Goal: Task Accomplishment & Management: Use online tool/utility

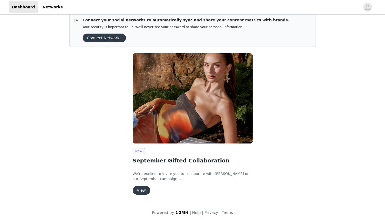
scroll to position [8, 0]
click at [144, 190] on button "View" at bounding box center [142, 190] width 18 height 9
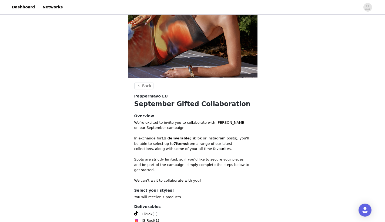
scroll to position [79, 0]
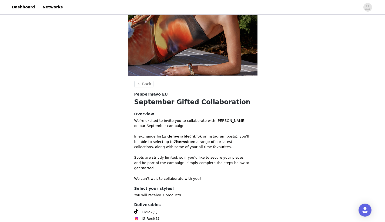
drag, startPoint x: 211, startPoint y: 148, endPoint x: 142, endPoint y: 131, distance: 70.5
click at [142, 131] on div "We’re excited to invite you to collaborate with [PERSON_NAME] on our September …" at bounding box center [192, 149] width 117 height 63
copy div "In exchange for 1x deliverable (TikTok or Instagram posts), you’ll be able to s…"
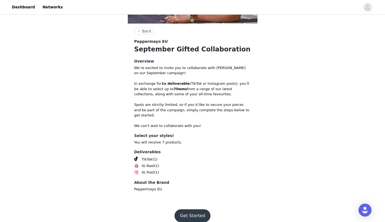
scroll to position [131, 0]
click at [187, 212] on button "Get Started" at bounding box center [193, 215] width 36 height 13
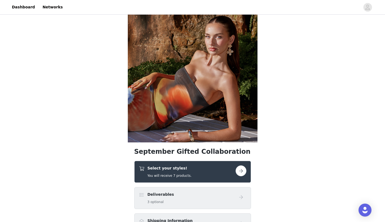
scroll to position [14, 0]
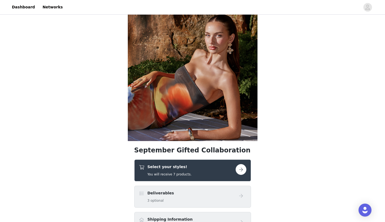
click at [241, 169] on button "button" at bounding box center [241, 169] width 11 height 11
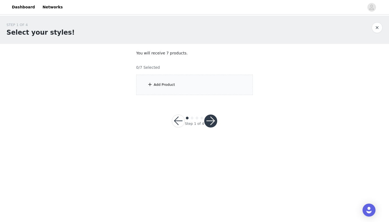
click at [189, 89] on div "Add Product" at bounding box center [194, 85] width 117 height 20
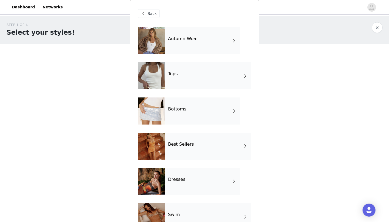
scroll to position [0, 0]
click at [202, 36] on div "Autumn Wear" at bounding box center [202, 40] width 75 height 27
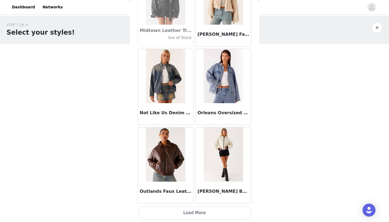
scroll to position [0, 0]
click at [175, 209] on button "Load More" at bounding box center [195, 212] width 114 height 13
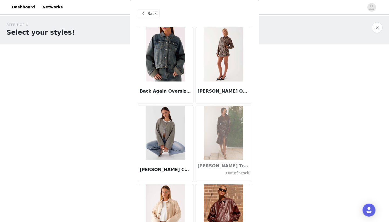
click at [151, 14] on span "Back" at bounding box center [152, 14] width 9 height 6
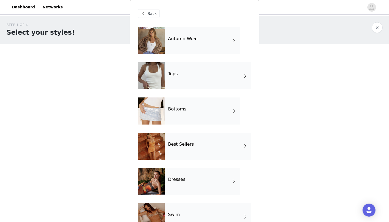
click at [174, 72] on h4 "Tops" at bounding box center [173, 73] width 10 height 5
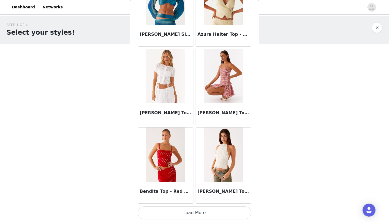
click at [187, 209] on button "Load More" at bounding box center [195, 212] width 114 height 13
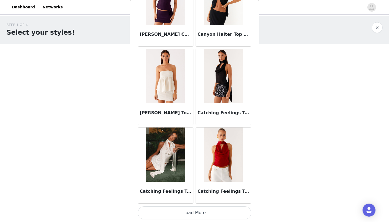
click at [189, 213] on button "Load More" at bounding box center [195, 212] width 114 height 13
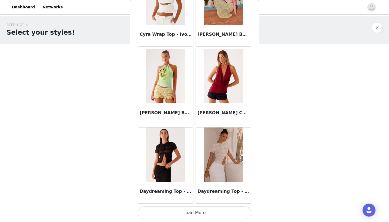
click at [197, 210] on button "Load More" at bounding box center [195, 212] width 114 height 13
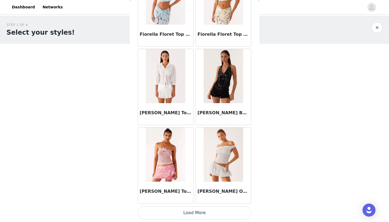
click at [189, 212] on button "Load More" at bounding box center [195, 212] width 114 height 13
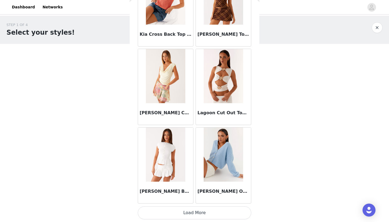
click at [192, 211] on button "Load More" at bounding box center [195, 212] width 114 height 13
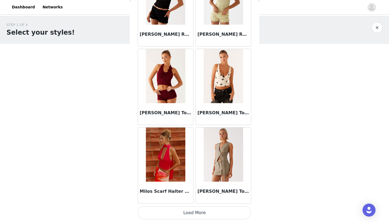
click at [194, 211] on button "Load More" at bounding box center [195, 212] width 114 height 13
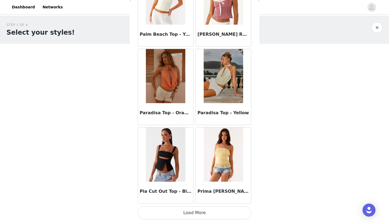
click at [200, 208] on button "Load More" at bounding box center [195, 212] width 114 height 13
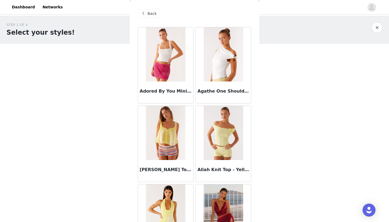
click at [157, 16] on div "Back" at bounding box center [149, 13] width 22 height 9
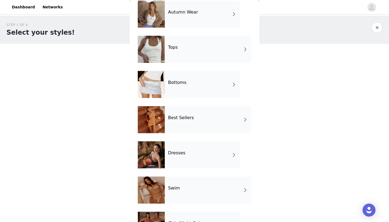
click at [181, 121] on div "Best Sellers" at bounding box center [208, 119] width 87 height 27
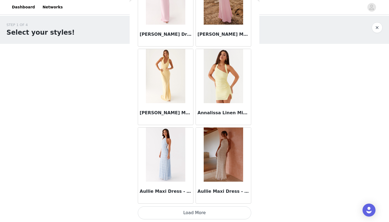
click at [182, 211] on button "Load More" at bounding box center [195, 212] width 114 height 13
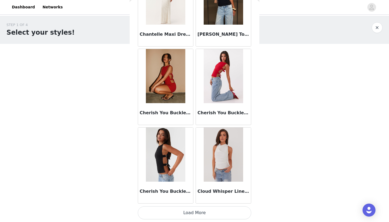
click at [192, 213] on button "Load More" at bounding box center [195, 212] width 114 height 13
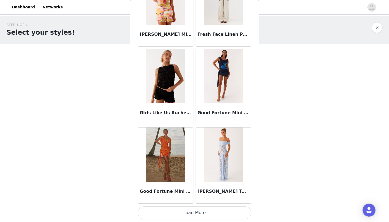
click at [194, 214] on button "Load More" at bounding box center [195, 212] width 114 height 13
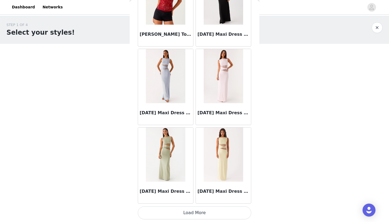
click at [198, 209] on button "Load More" at bounding box center [195, 212] width 114 height 13
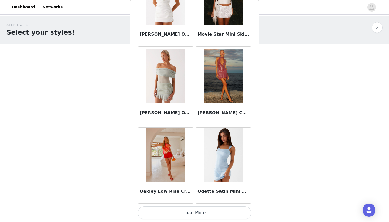
click at [180, 207] on button "Load More" at bounding box center [195, 212] width 114 height 13
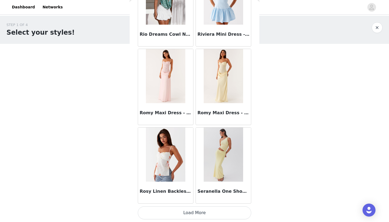
click at [181, 211] on button "Load More" at bounding box center [195, 212] width 114 height 13
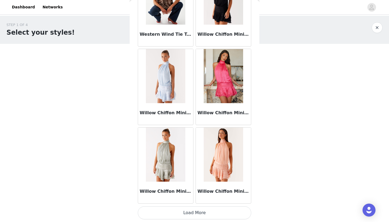
click at [194, 213] on button "Load More" at bounding box center [195, 212] width 114 height 13
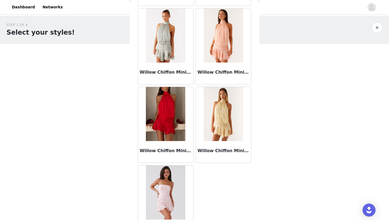
click at [215, 144] on div "Willow Chiffon Mini Dress - Yellow" at bounding box center [223, 152] width 55 height 22
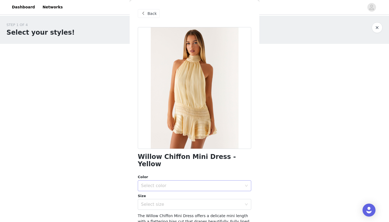
click at [192, 183] on div "Select color" at bounding box center [191, 185] width 101 height 5
click at [187, 189] on li "Yellow" at bounding box center [192, 189] width 109 height 9
click at [185, 199] on div "Select size" at bounding box center [193, 204] width 104 height 10
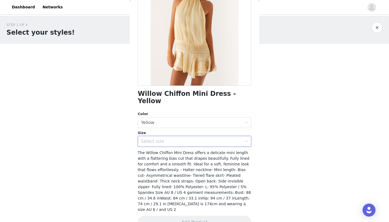
click at [204, 139] on div "Willow Chiffon Mini Dress - Yellow Color Select color Yellow Size Select size T…" at bounding box center [195, 99] width 114 height 271
click at [207, 138] on div "Select size" at bounding box center [193, 141] width 104 height 10
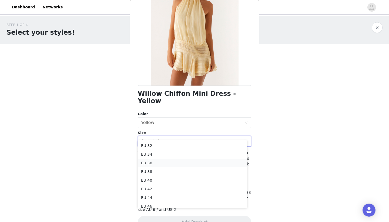
click at [190, 162] on li "EU 36" at bounding box center [192, 162] width 109 height 9
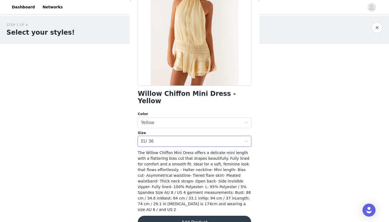
click at [193, 215] on button "Add Product" at bounding box center [195, 221] width 114 height 13
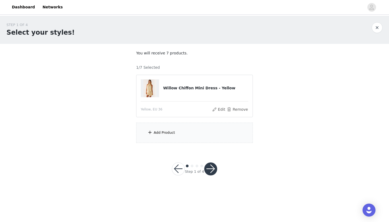
click at [227, 140] on div "Add Product" at bounding box center [194, 132] width 117 height 20
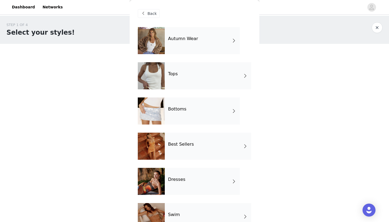
click at [227, 102] on div "Bottoms" at bounding box center [202, 110] width 75 height 27
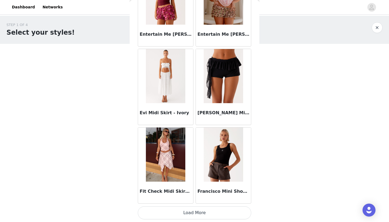
click at [180, 212] on button "Load More" at bounding box center [195, 212] width 114 height 13
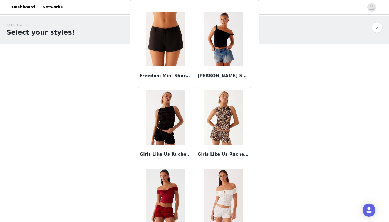
click at [230, 58] on img at bounding box center [223, 39] width 39 height 54
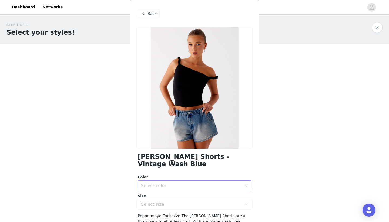
click at [172, 184] on div "Select color" at bounding box center [191, 185] width 101 height 5
click at [168, 195] on li "Vintage Wash Blue" at bounding box center [192, 197] width 109 height 9
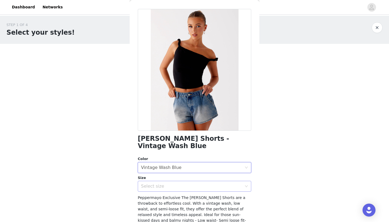
click at [173, 187] on div "Select size" at bounding box center [191, 185] width 101 height 5
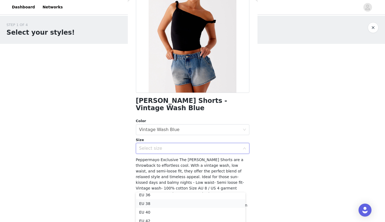
click at [162, 205] on li "EU 38" at bounding box center [190, 203] width 109 height 9
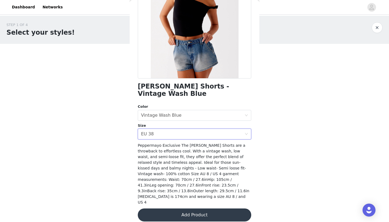
click at [164, 208] on button "Add Product" at bounding box center [195, 214] width 114 height 13
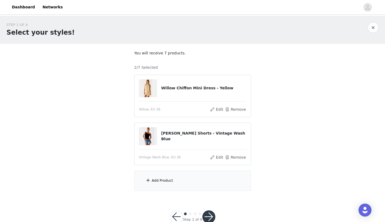
click at [178, 181] on div "Add Product" at bounding box center [192, 180] width 117 height 20
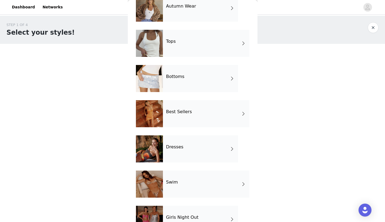
scroll to position [31, 0]
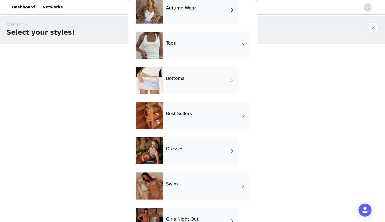
click at [205, 79] on div "Bottoms" at bounding box center [200, 80] width 75 height 27
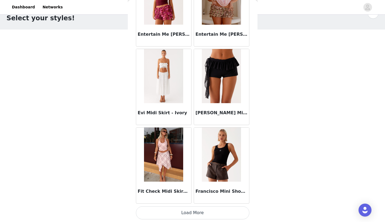
scroll to position [14, 0]
click at [177, 212] on button "Load More" at bounding box center [193, 212] width 114 height 13
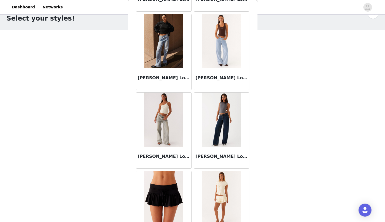
scroll to position [1195, 0]
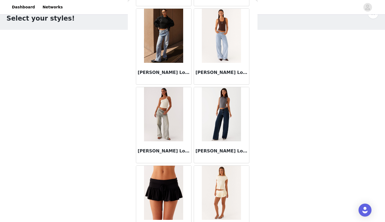
click at [172, 120] on img at bounding box center [163, 114] width 39 height 54
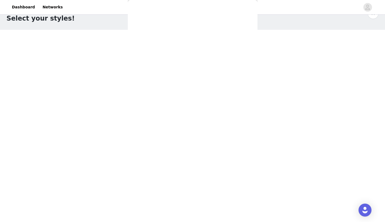
scroll to position [0, 0]
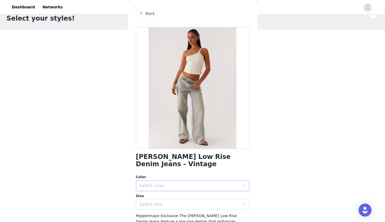
click at [178, 181] on div "Select color" at bounding box center [191, 185] width 104 height 10
click at [173, 198] on li "Vintage" at bounding box center [190, 197] width 109 height 9
click at [171, 205] on div "Select size" at bounding box center [189, 203] width 101 height 5
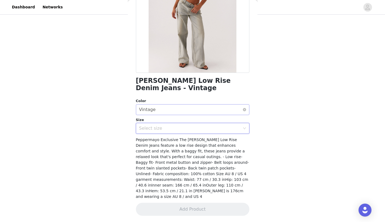
scroll to position [14, 0]
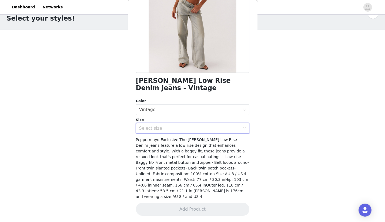
click at [187, 136] on div "[PERSON_NAME] Low Rise Denim Jeans - Vintage Color Select color Vintage Size Se…" at bounding box center [193, 86] width 114 height 271
click at [189, 132] on div "Select size" at bounding box center [191, 128] width 104 height 10
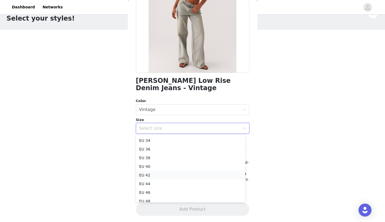
scroll to position [9, 0]
click at [166, 157] on li "EU 38" at bounding box center [190, 157] width 109 height 9
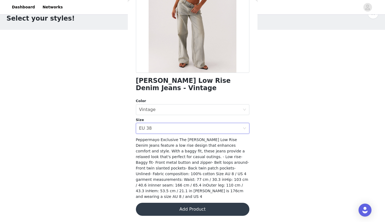
click at [161, 214] on button "Add Product" at bounding box center [193, 208] width 114 height 13
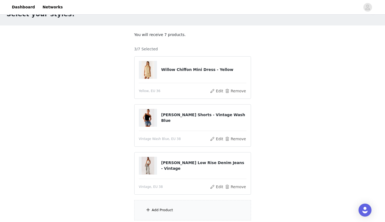
scroll to position [19, 0]
click at [161, 214] on div "Add Product" at bounding box center [192, 209] width 117 height 20
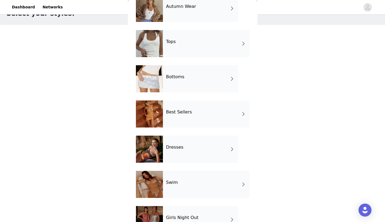
scroll to position [34, 0]
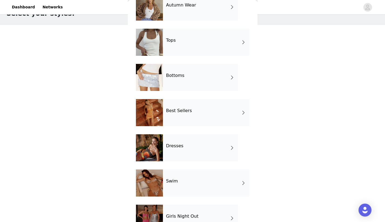
click at [197, 88] on div "Bottoms" at bounding box center [200, 77] width 75 height 27
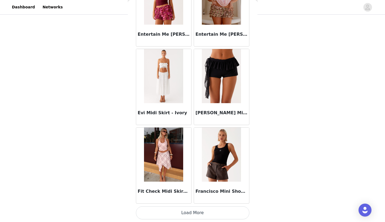
scroll to position [39, 0]
click at [185, 210] on button "Load More" at bounding box center [193, 212] width 114 height 13
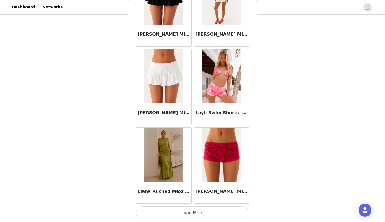
scroll to position [1389, 0]
click at [189, 215] on button "Load More" at bounding box center [193, 212] width 114 height 13
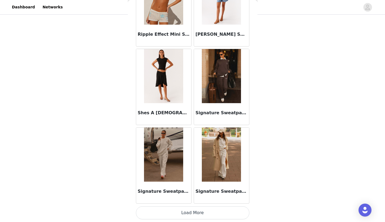
click at [189, 212] on button "Load More" at bounding box center [193, 212] width 114 height 13
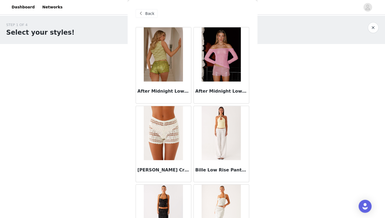
scroll to position [0, 0]
click at [143, 16] on span at bounding box center [141, 13] width 6 height 6
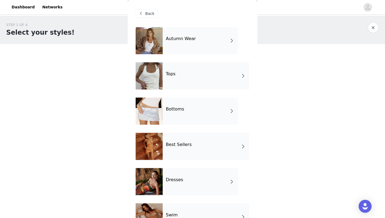
click at [190, 47] on div "Autumn Wear" at bounding box center [200, 40] width 75 height 27
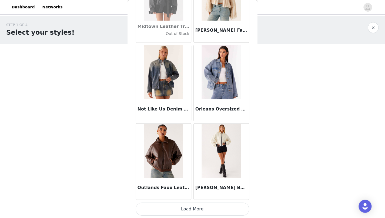
scroll to position [610, 0]
click at [160, 206] on button "Load More" at bounding box center [193, 208] width 114 height 13
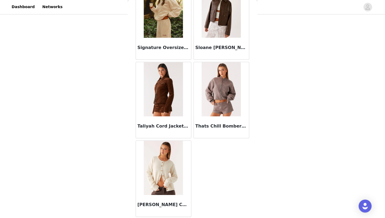
scroll to position [906, 0]
click at [181, 145] on img at bounding box center [163, 168] width 39 height 54
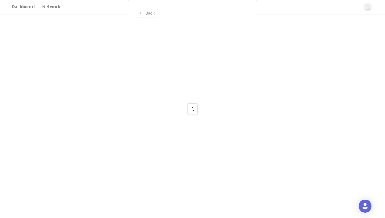
scroll to position [0, 0]
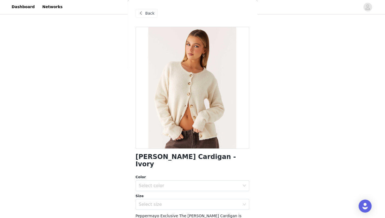
click at [152, 13] on span "Back" at bounding box center [150, 14] width 9 height 6
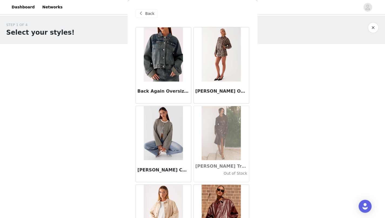
click at [146, 16] on div "Back" at bounding box center [147, 13] width 22 height 9
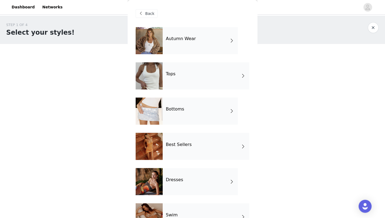
click at [146, 16] on div "Back" at bounding box center [147, 13] width 22 height 9
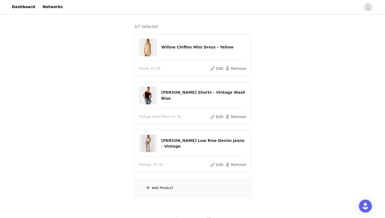
scroll to position [45, 0]
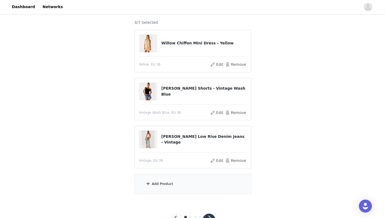
click at [163, 181] on div "Add Product" at bounding box center [162, 183] width 21 height 5
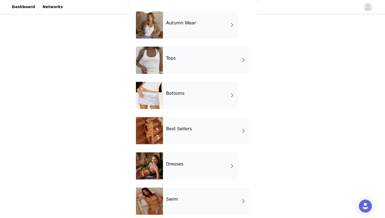
scroll to position [24, 0]
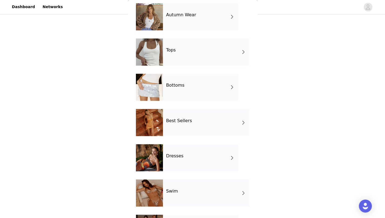
click at [175, 154] on h4 "Dresses" at bounding box center [174, 155] width 17 height 5
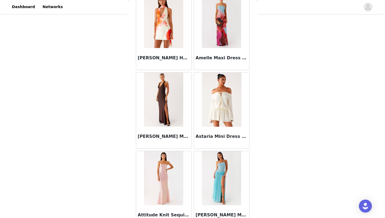
scroll to position [119, 0]
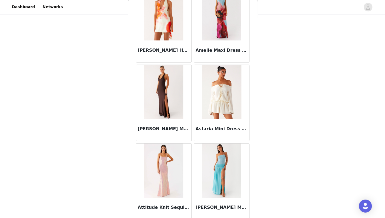
click at [215, 93] on img at bounding box center [221, 92] width 39 height 54
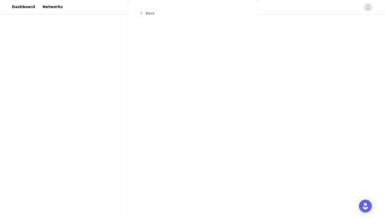
scroll to position [0, 0]
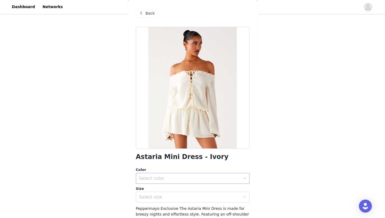
click at [177, 177] on div "Select color" at bounding box center [189, 177] width 101 height 5
click at [170, 194] on ul "Ivory" at bounding box center [190, 189] width 109 height 11
click at [172, 190] on li "Ivory" at bounding box center [190, 189] width 109 height 9
click at [172, 198] on div "Select size" at bounding box center [189, 196] width 101 height 5
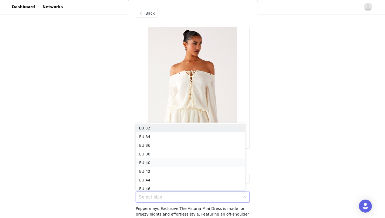
scroll to position [3, 0]
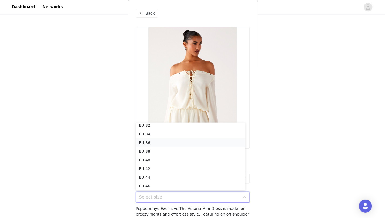
click at [192, 145] on li "EU 36" at bounding box center [190, 142] width 109 height 9
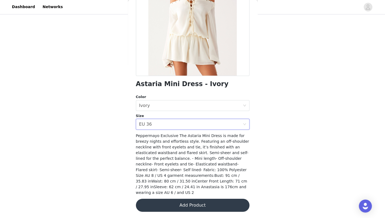
scroll to position [61, 0]
click at [184, 203] on button "Add Product" at bounding box center [193, 204] width 114 height 13
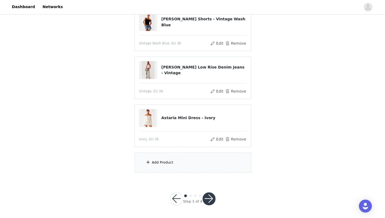
scroll to position [114, 0]
click at [181, 163] on div "Add Product" at bounding box center [192, 162] width 117 height 20
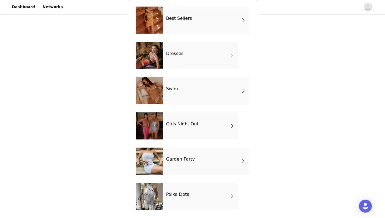
click at [179, 163] on div "Garden Party" at bounding box center [206, 160] width 87 height 27
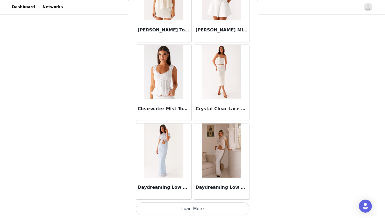
click at [174, 205] on button "Load More" at bounding box center [193, 208] width 114 height 13
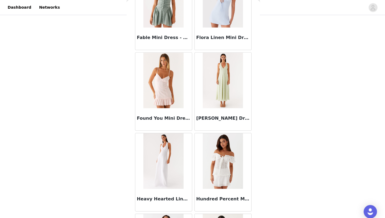
scroll to position [1319, 0]
